Goal: Information Seeking & Learning: Find specific fact

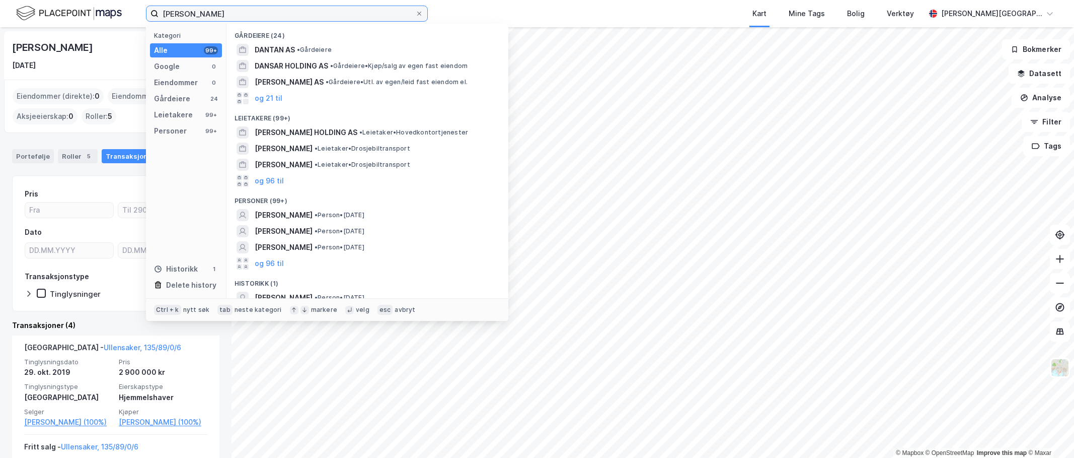
drag, startPoint x: 234, startPoint y: 10, endPoint x: 95, endPoint y: 10, distance: 138.5
click at [95, 10] on div "[PERSON_NAME] Kategori Alle 99+ Google 0 Eiendommer 0 Gårdeiere 24 Leietakere 9…" at bounding box center [537, 13] width 1074 height 27
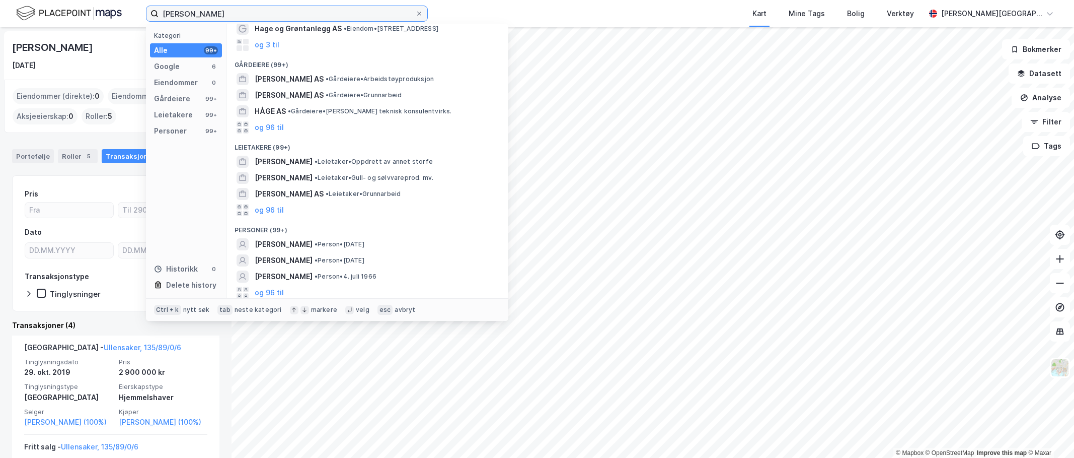
scroll to position [72, 0]
type input "[PERSON_NAME]"
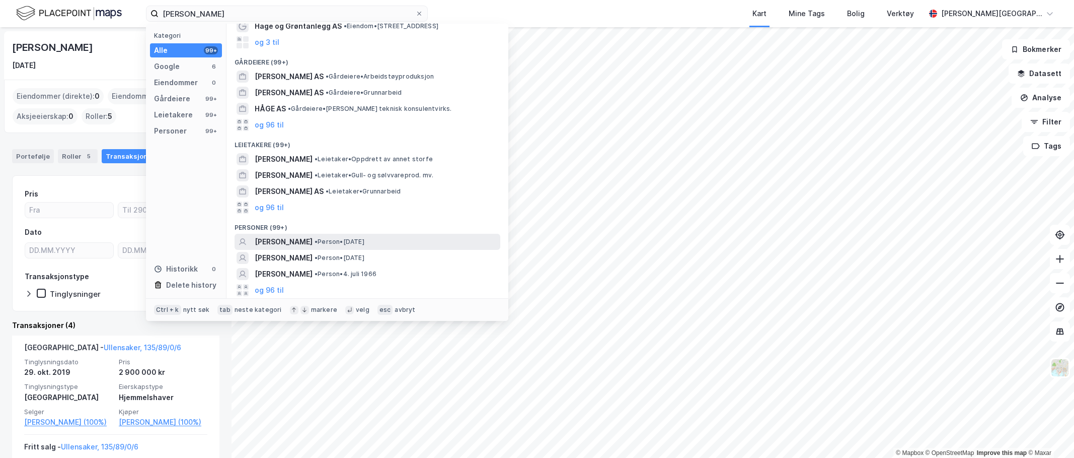
click at [289, 248] on div "[PERSON_NAME] • Person • [DATE]" at bounding box center [368, 242] width 266 height 16
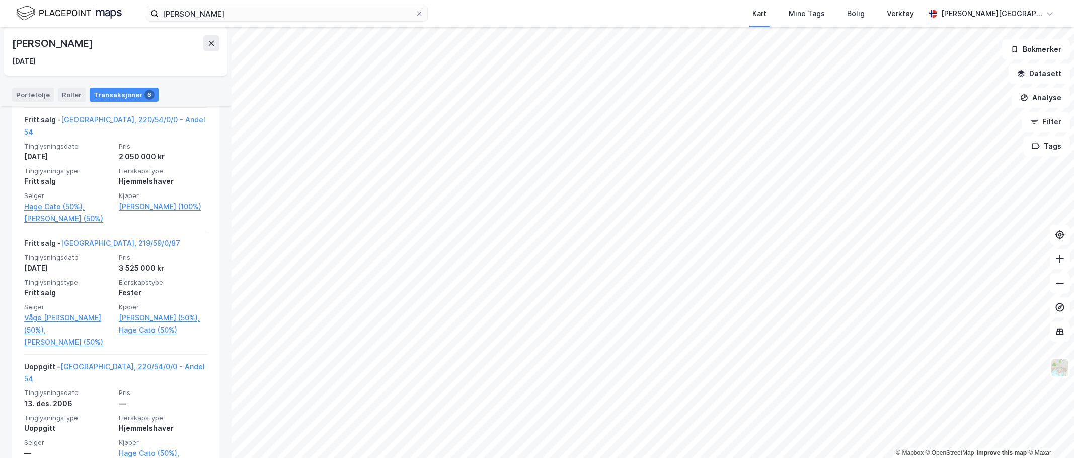
scroll to position [605, 0]
